Goal: Information Seeking & Learning: Learn about a topic

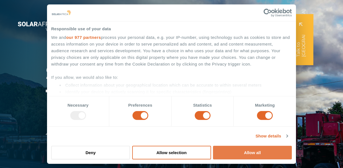
click at [259, 154] on button "Allow all" at bounding box center [252, 152] width 79 height 14
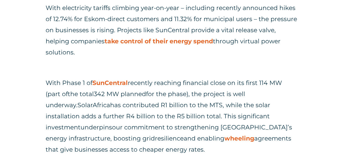
scroll to position [830, 0]
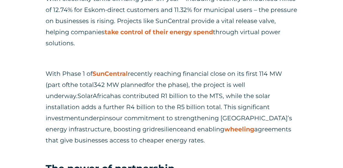
click at [159, 81] on span "for the phase)" at bounding box center [167, 84] width 42 height 7
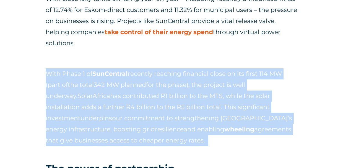
click at [159, 81] on span "for the phase)" at bounding box center [167, 84] width 42 height 7
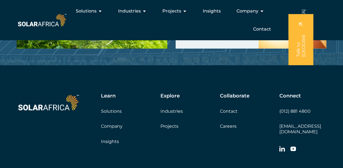
scroll to position [1487, 0]
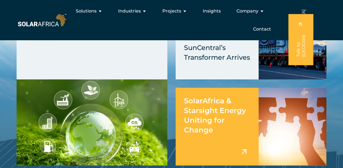
click at [209, 117] on span "SolarAfrica & Starsight Energy Uniting for Change" at bounding box center [215, 115] width 62 height 38
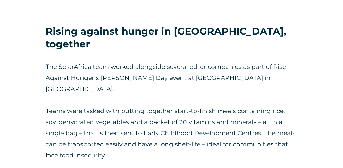
scroll to position [818, 0]
